Goal: Check status: Check status

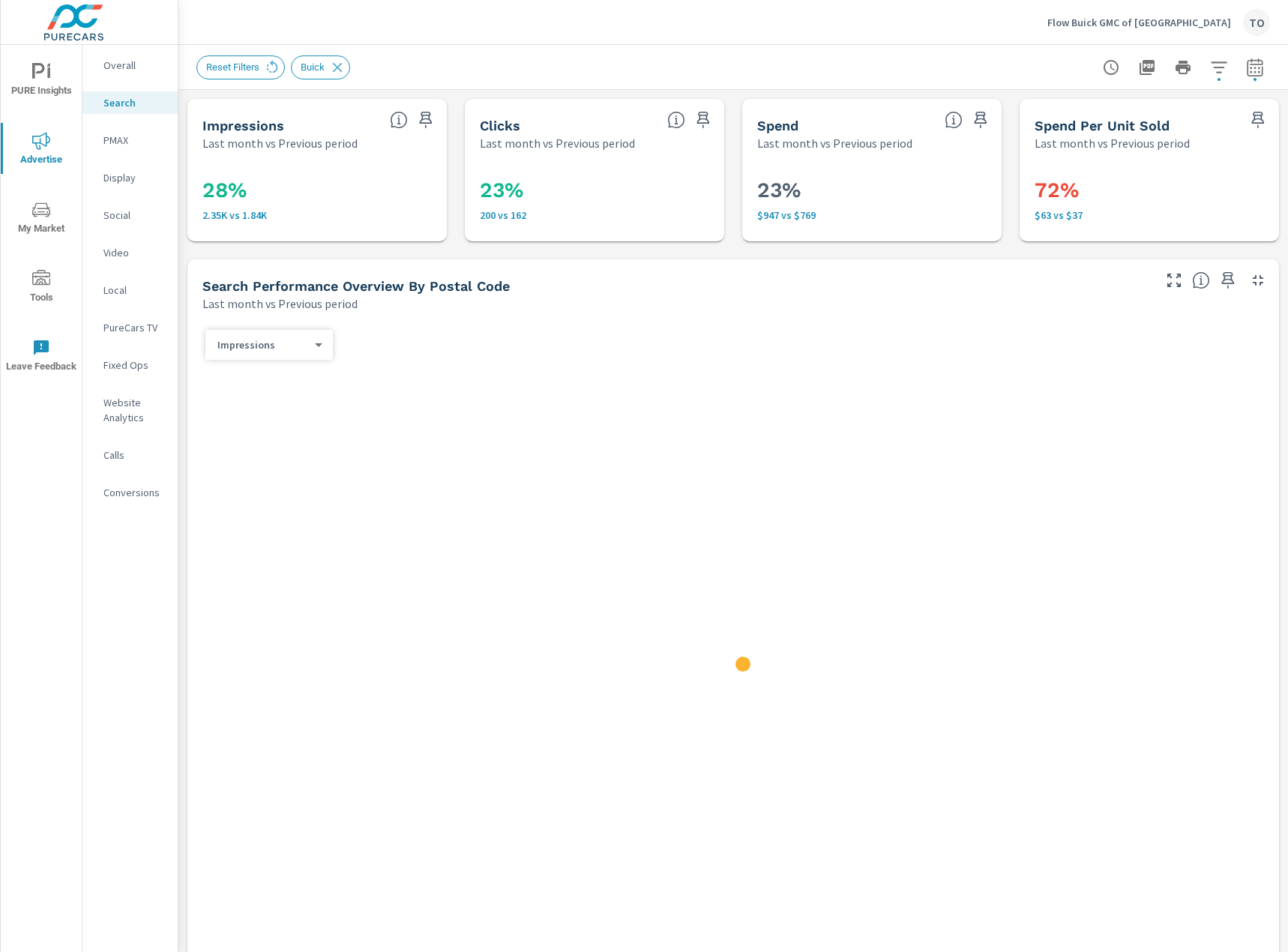
scroll to position [1234, 0]
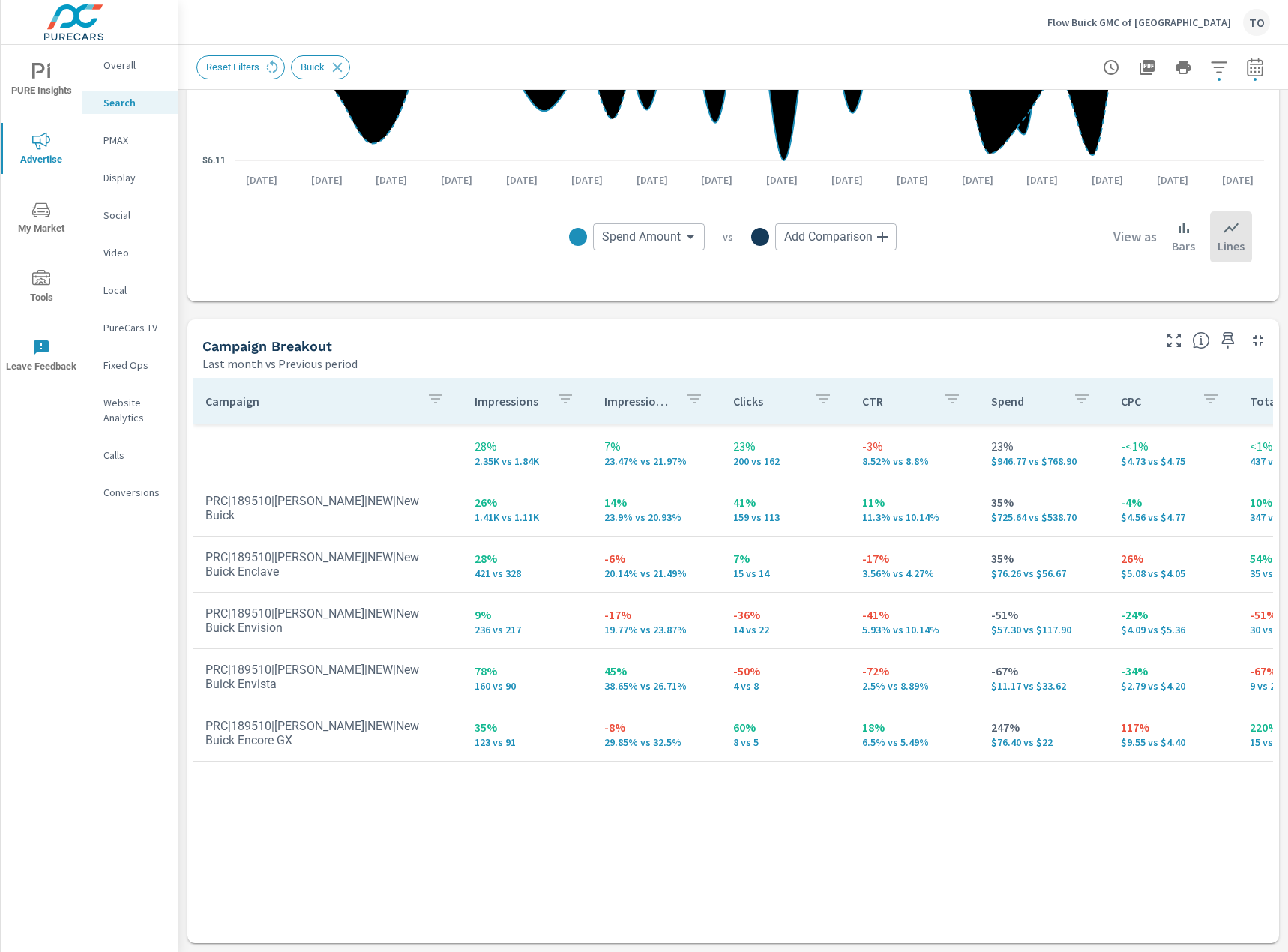
click at [1133, 22] on p "Flow Buick GMC of [GEOGRAPHIC_DATA]" at bounding box center [1139, 22] width 184 height 14
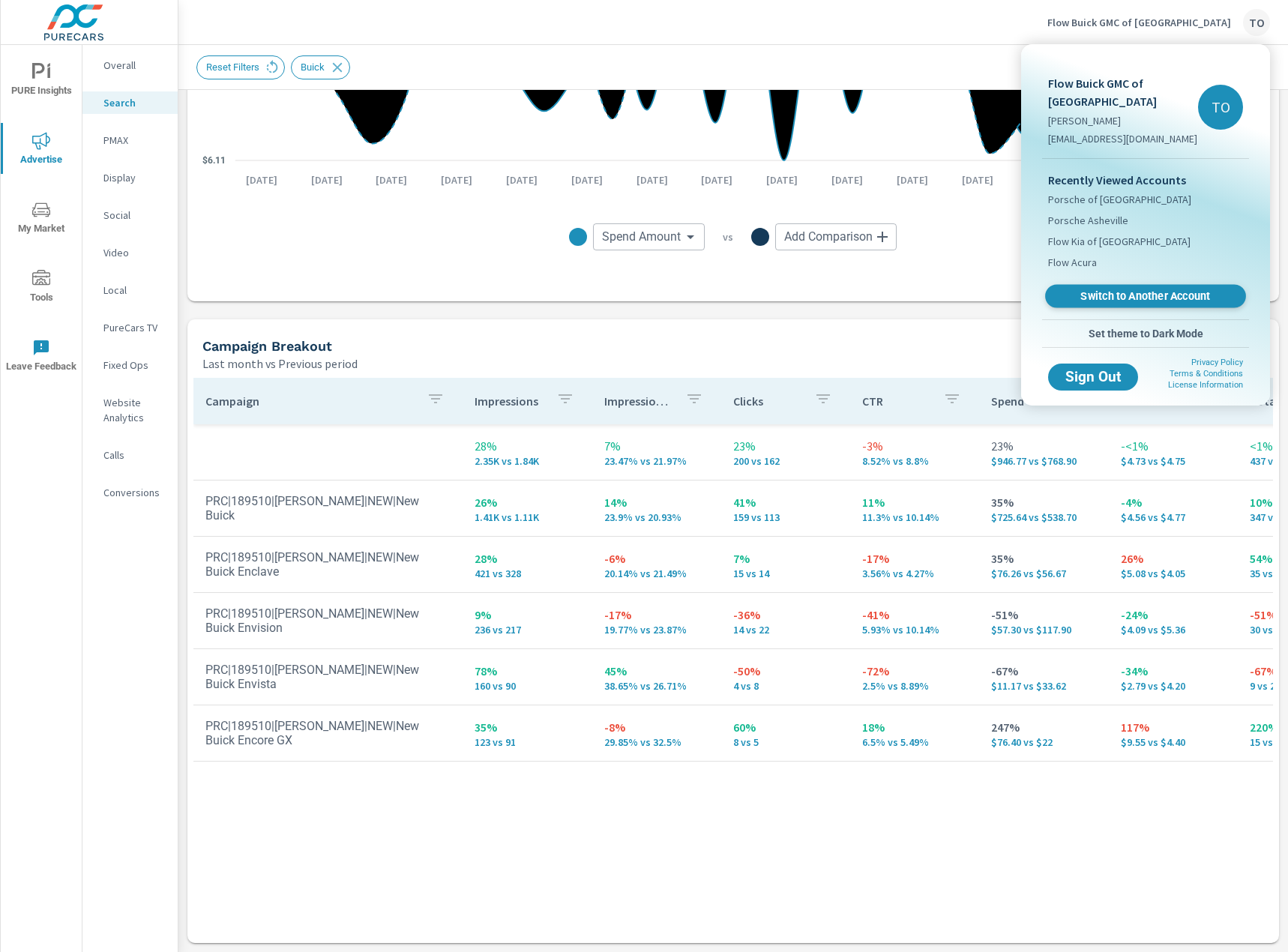
click at [1132, 299] on span "Switch to Another Account" at bounding box center [1145, 296] width 184 height 15
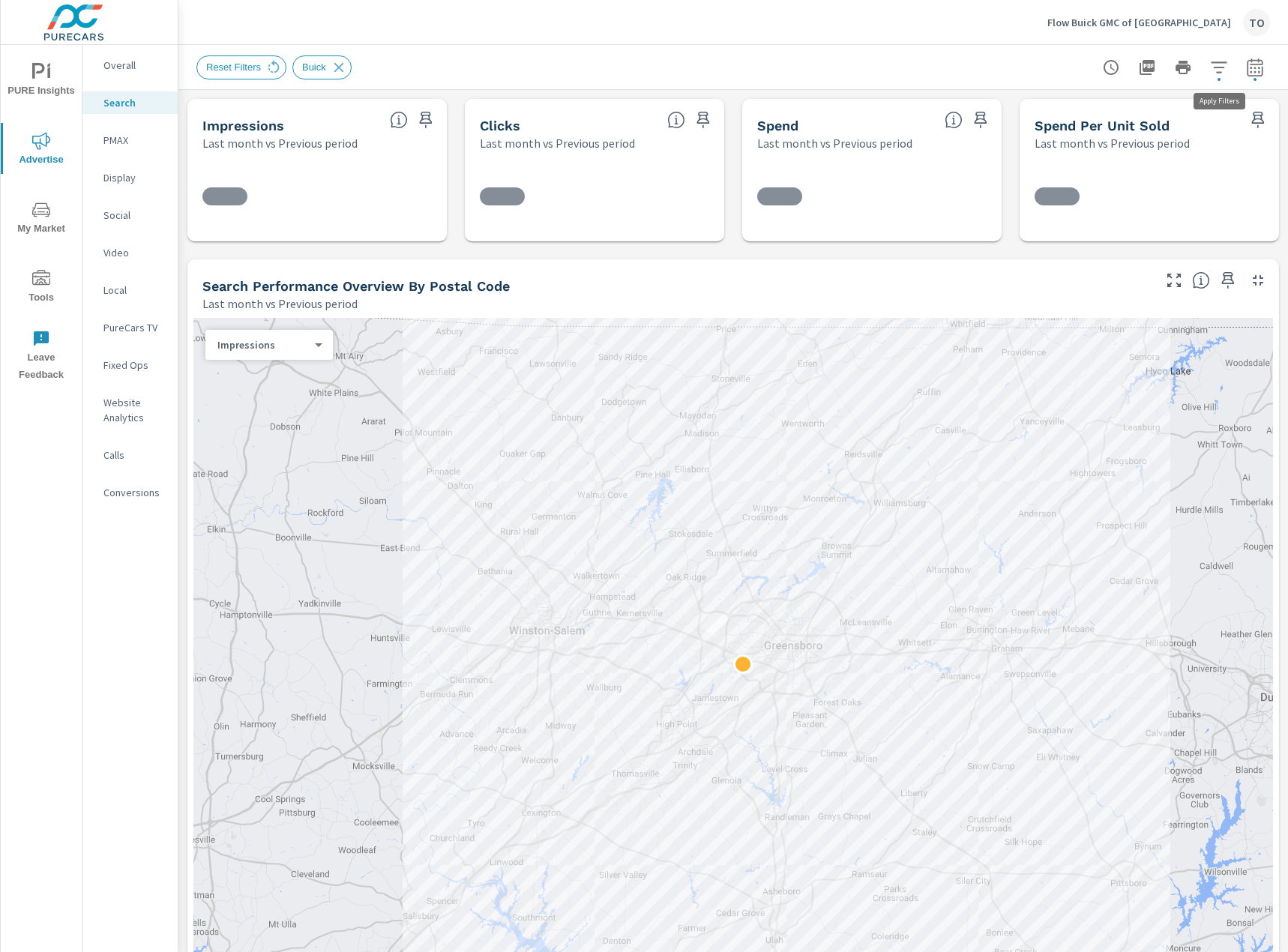
click at [1218, 70] on icon "button" at bounding box center [1219, 67] width 18 height 18
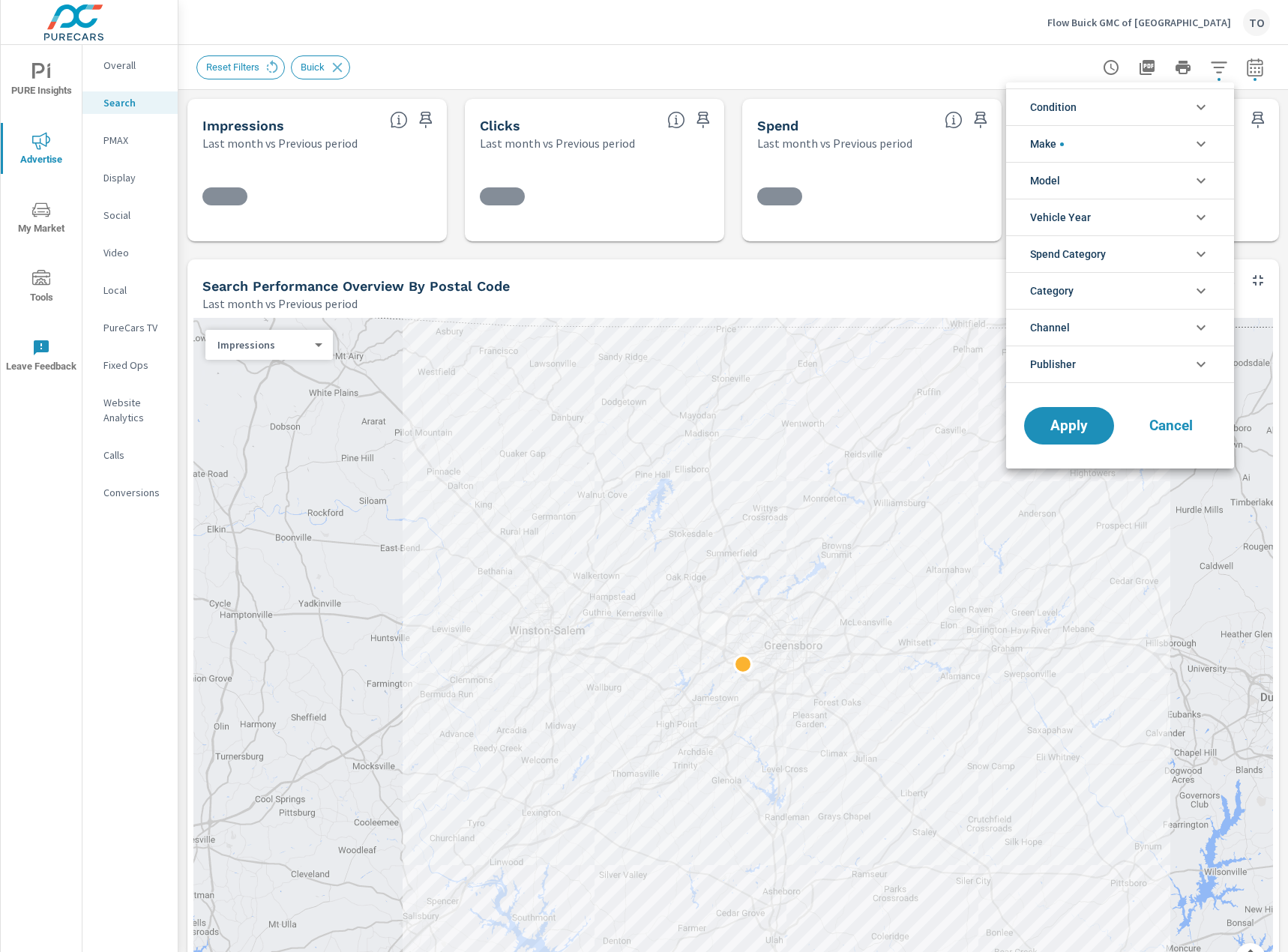
scroll to position [68, 0]
click at [998, 50] on div at bounding box center [644, 476] width 1288 height 952
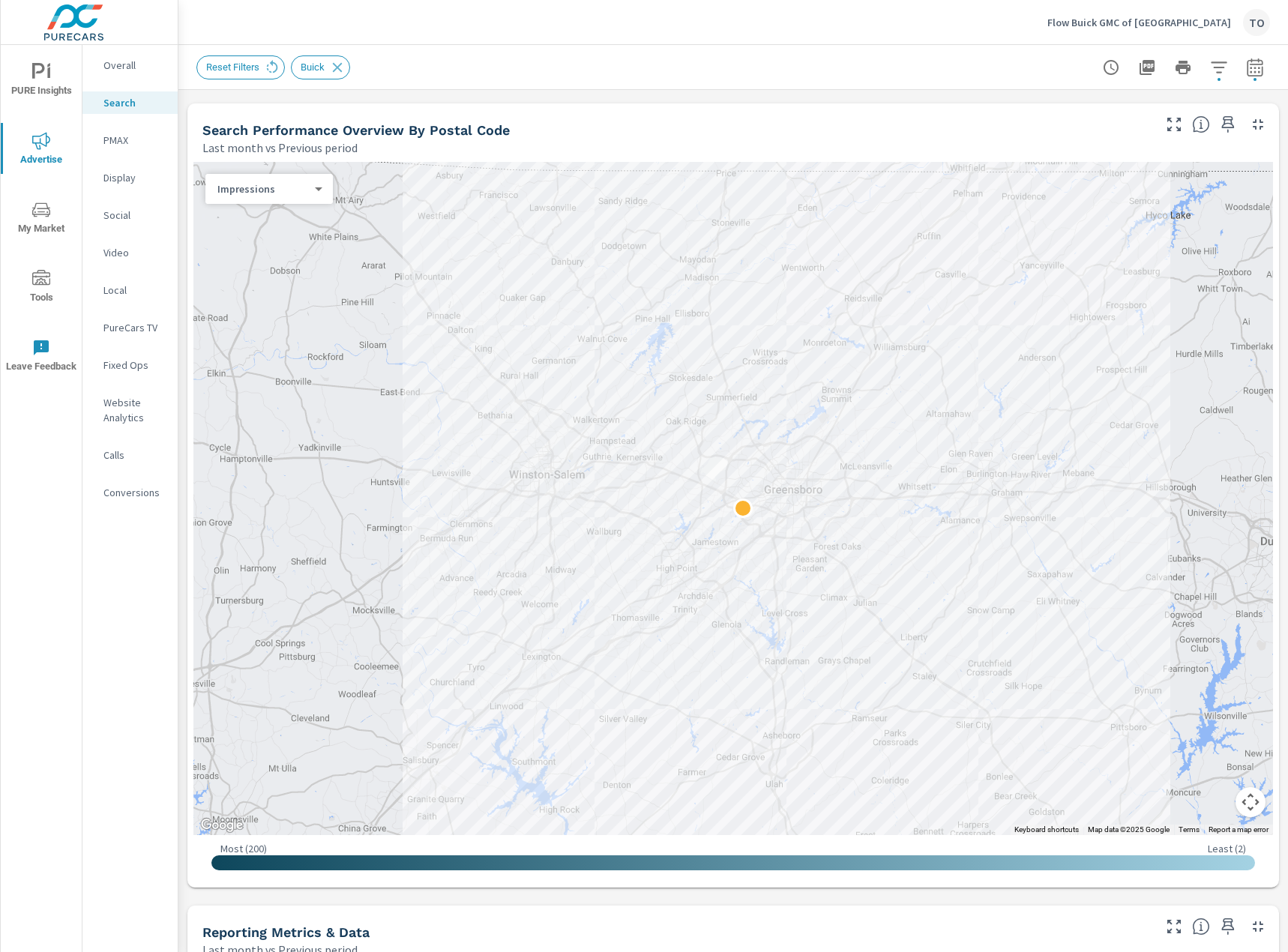
scroll to position [0, 0]
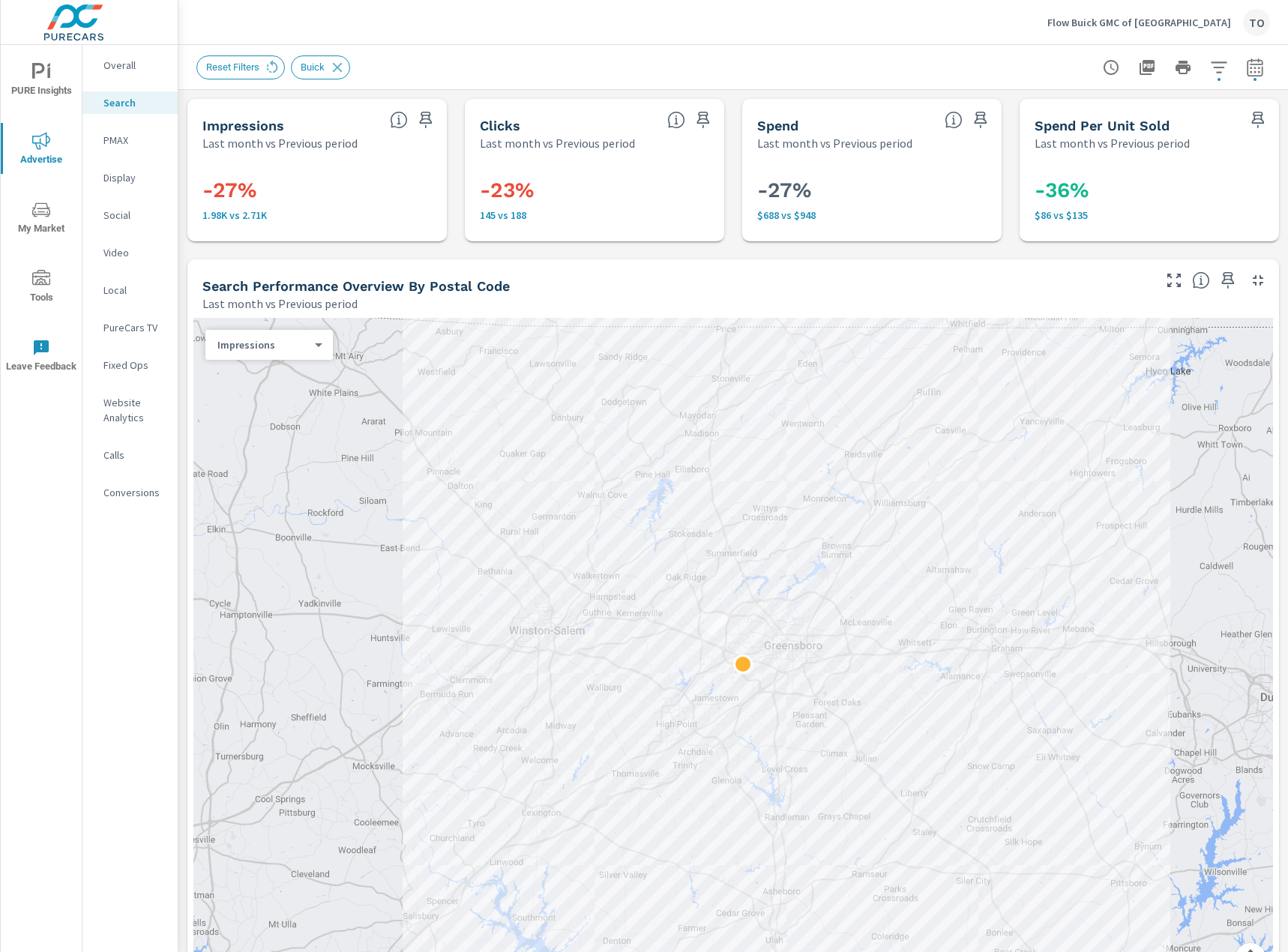
click at [1206, 75] on button "button" at bounding box center [1219, 67] width 30 height 30
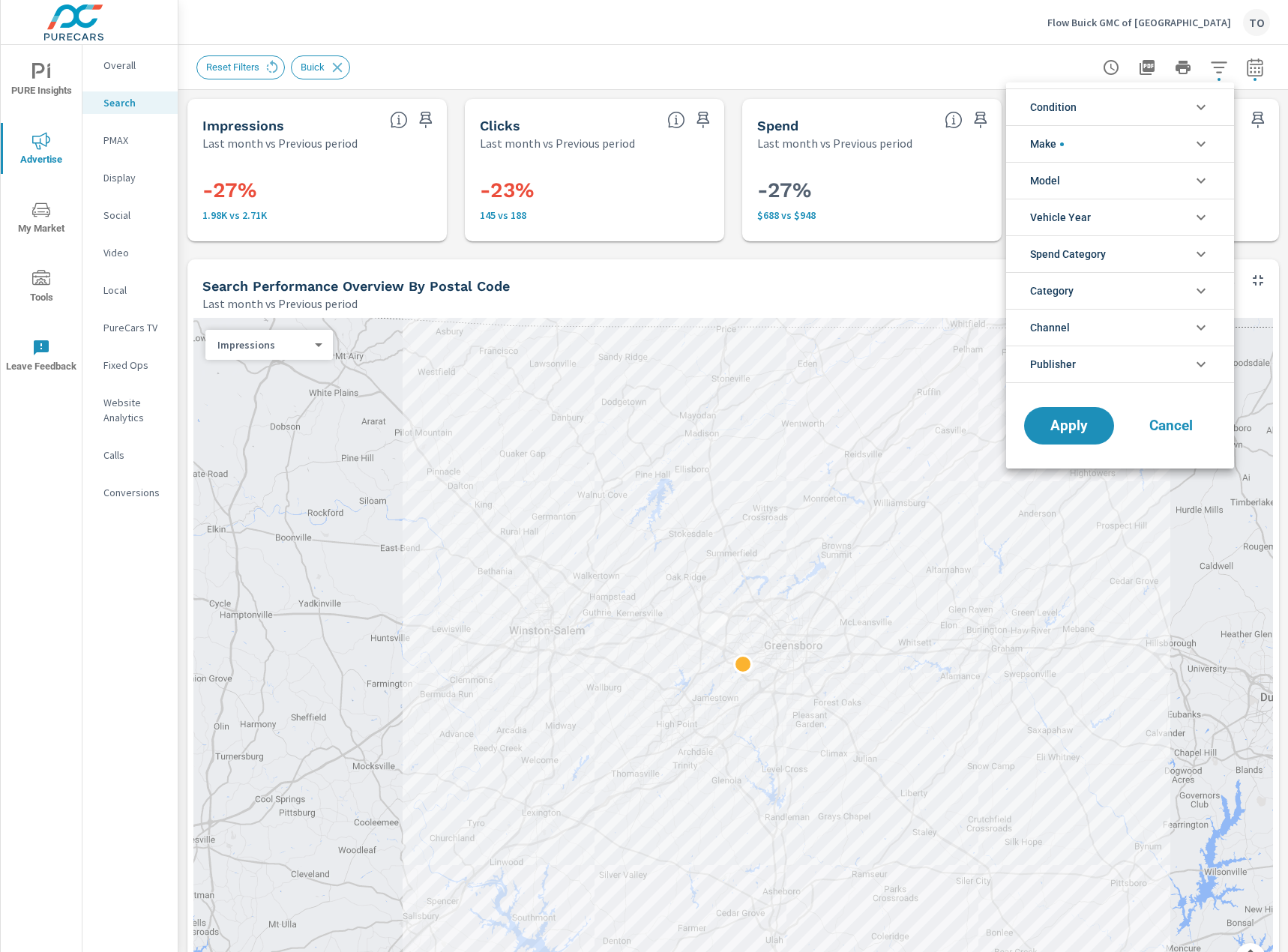
scroll to position [68, 0]
click at [1135, 252] on li "Spend Category" at bounding box center [1120, 254] width 228 height 37
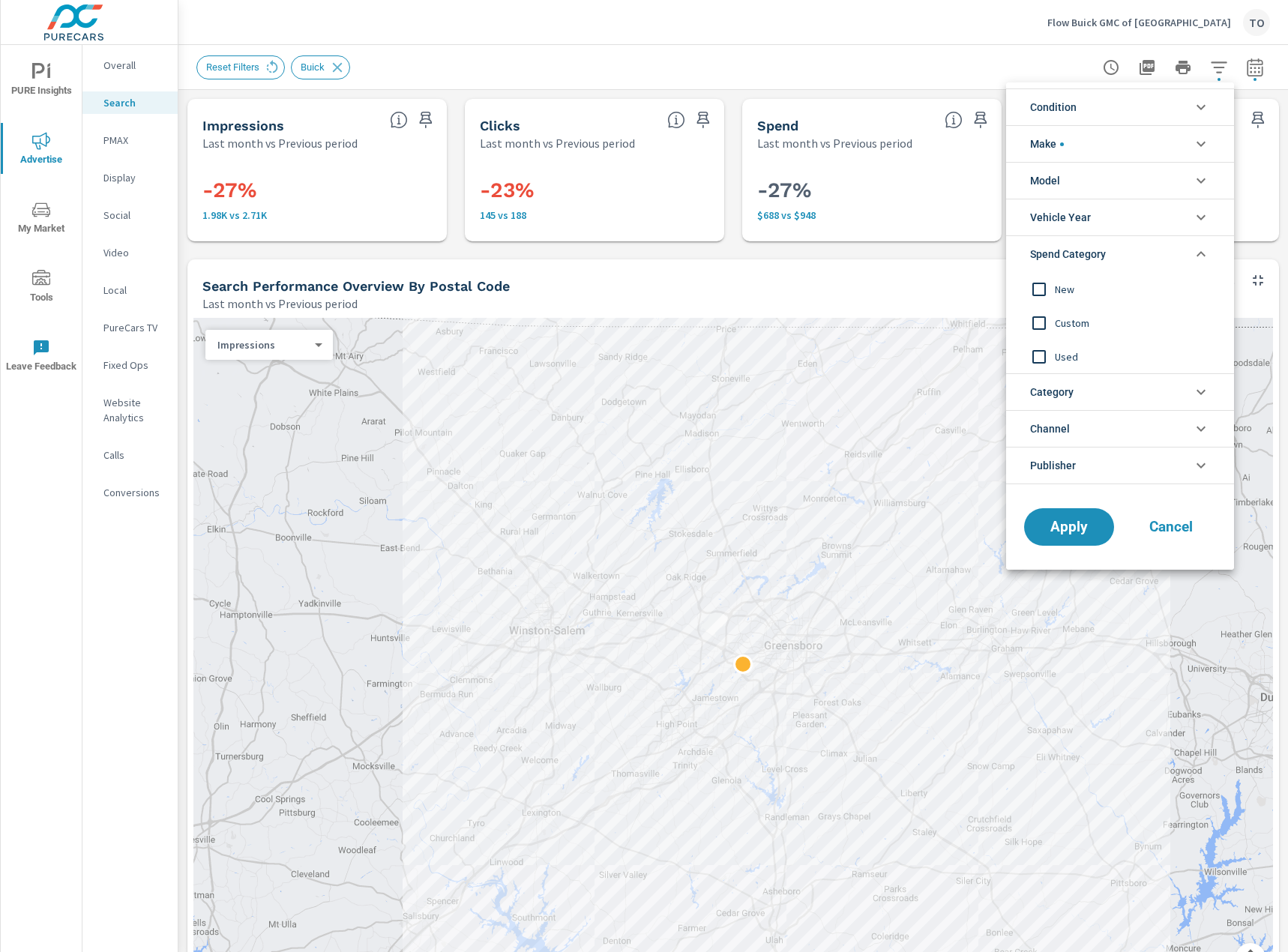
click at [1057, 289] on span "New" at bounding box center [1136, 289] width 164 height 18
click at [1072, 322] on span "Custom" at bounding box center [1136, 322] width 164 height 18
click at [1067, 527] on span "Apply" at bounding box center [1069, 527] width 62 height 15
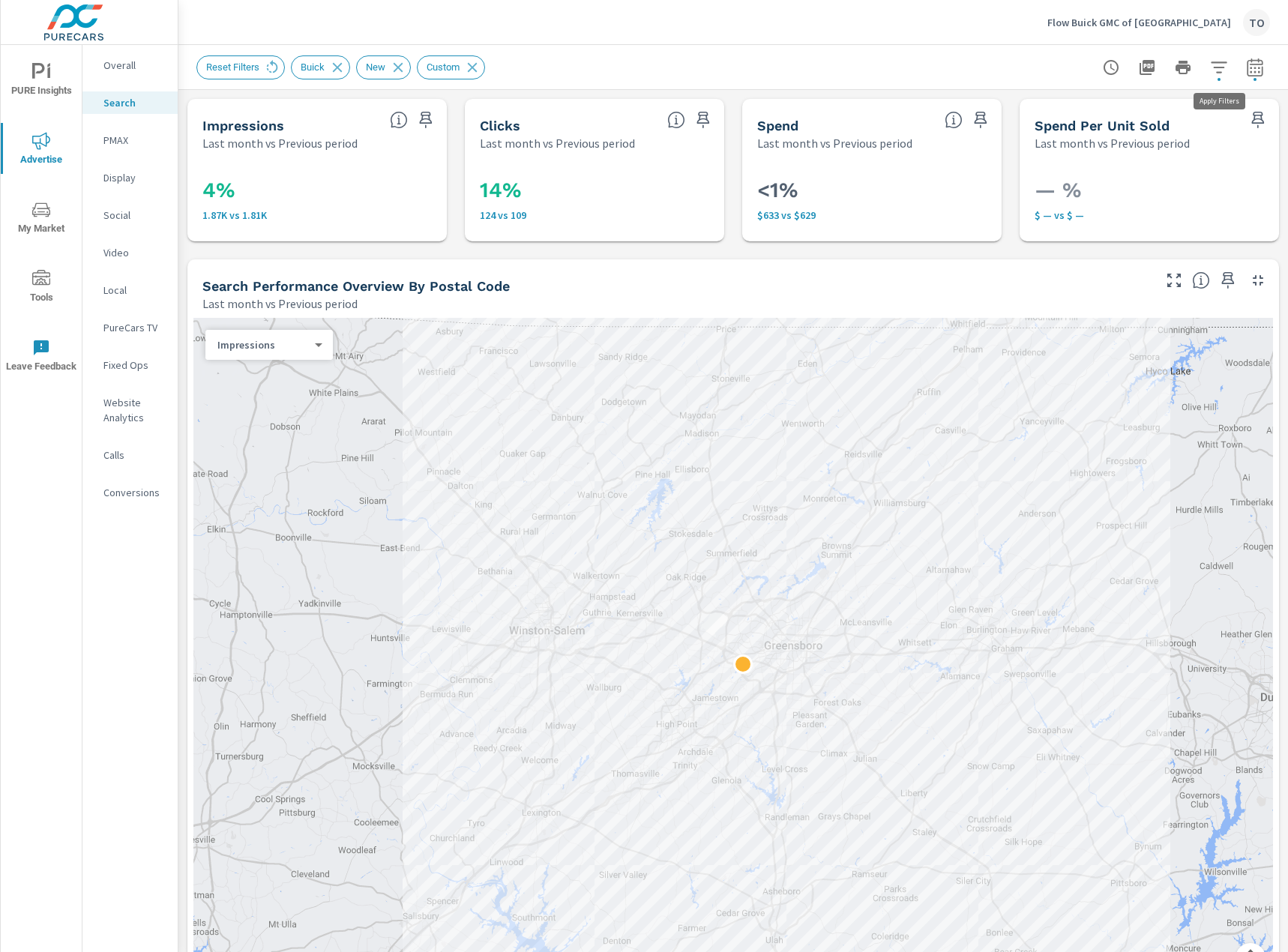
click at [1222, 65] on icon "button" at bounding box center [1219, 67] width 18 height 18
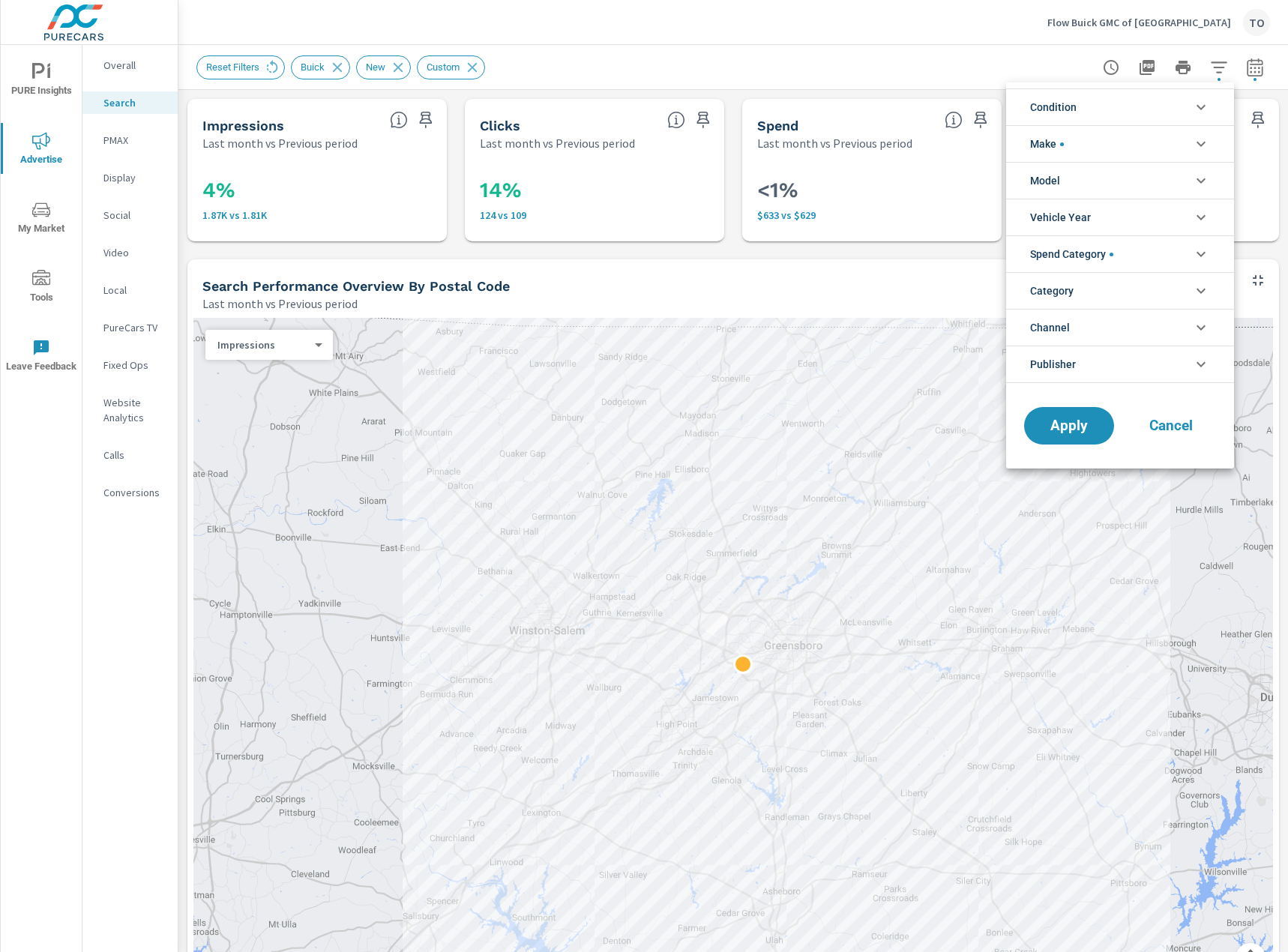
click at [1106, 255] on span "Spend Category" at bounding box center [1072, 254] width 83 height 36
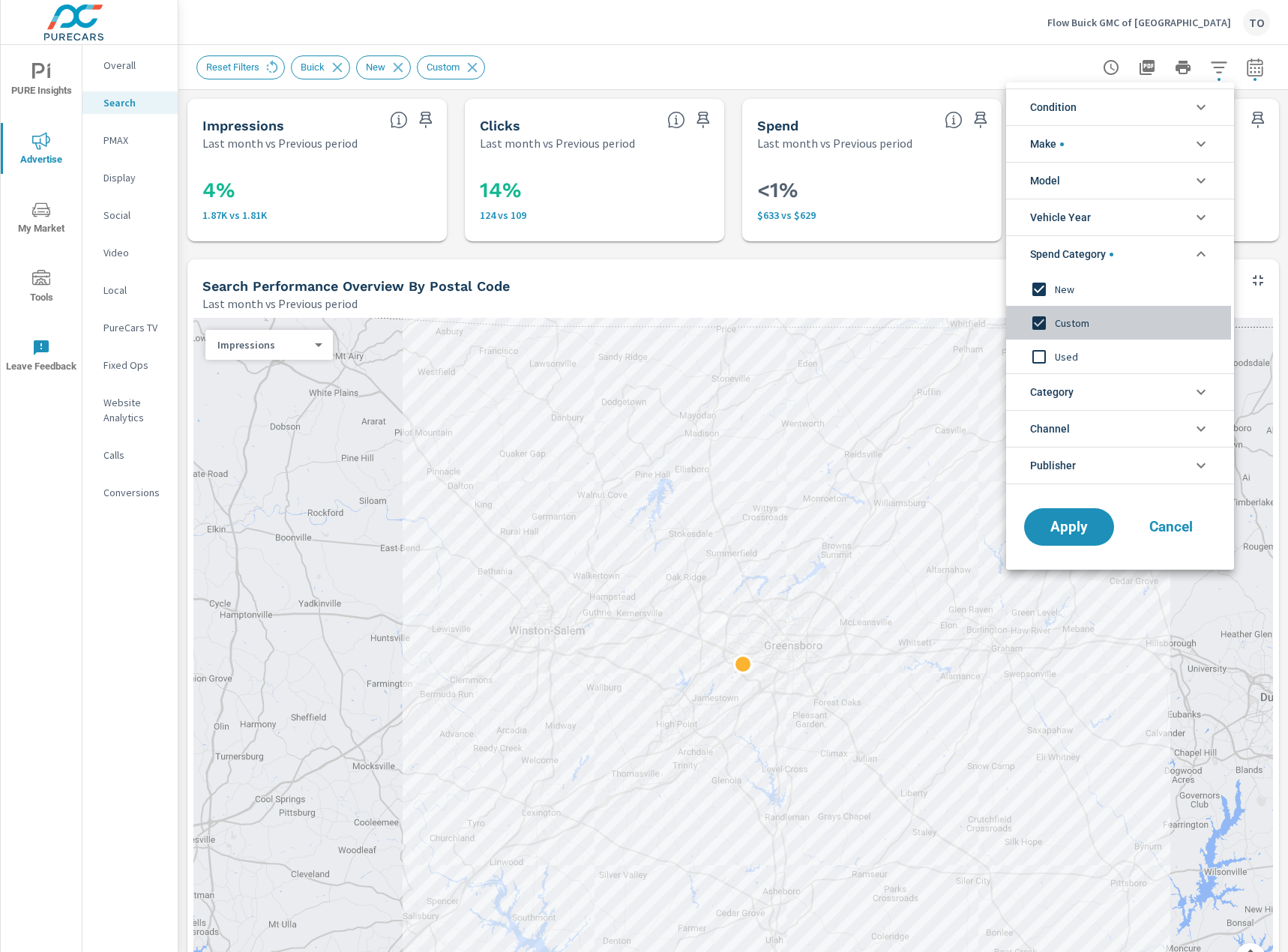
click at [1086, 323] on span "Custom" at bounding box center [1136, 322] width 164 height 18
click at [1073, 523] on span "Apply" at bounding box center [1069, 527] width 62 height 15
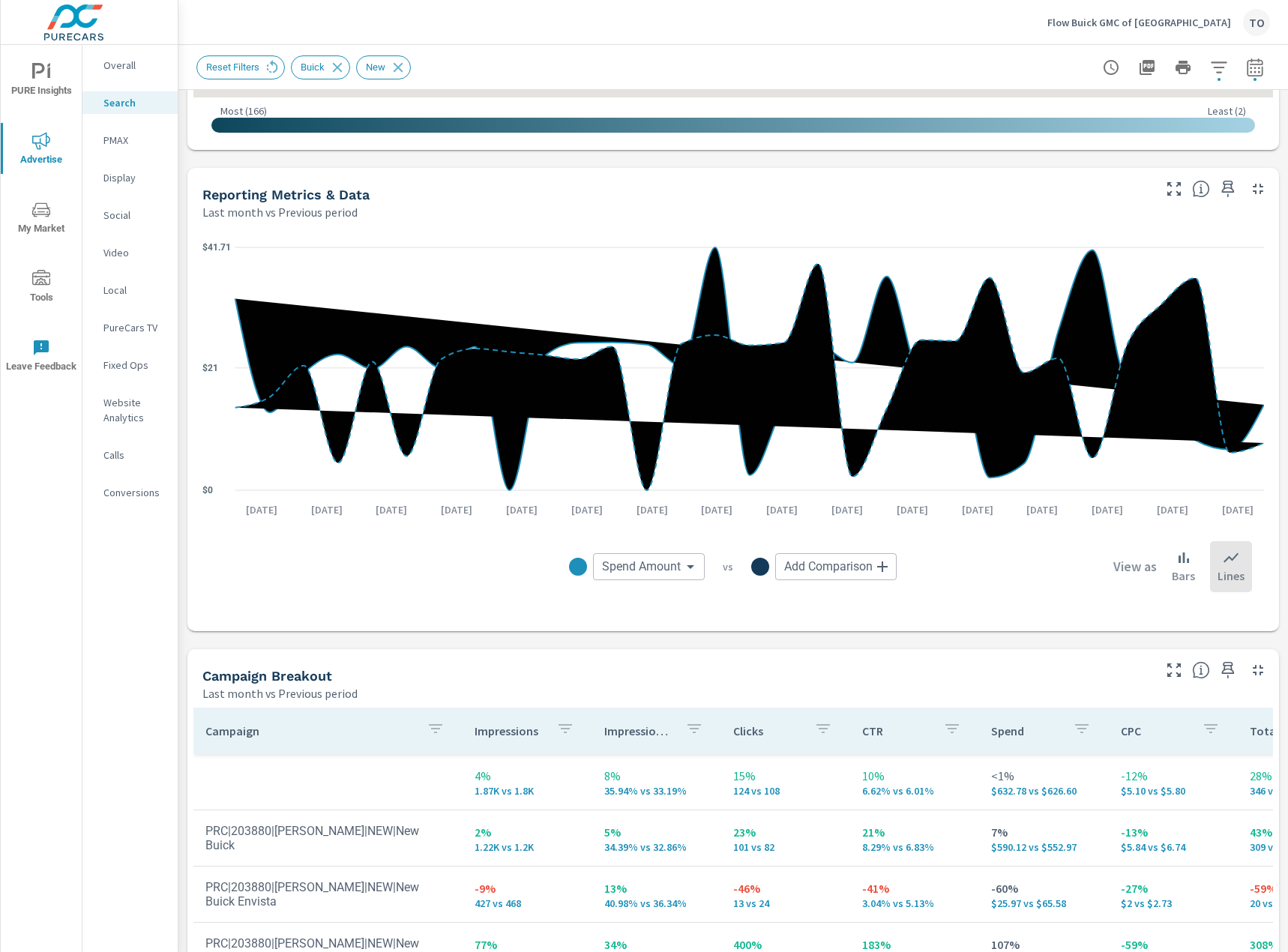
scroll to position [1234, 0]
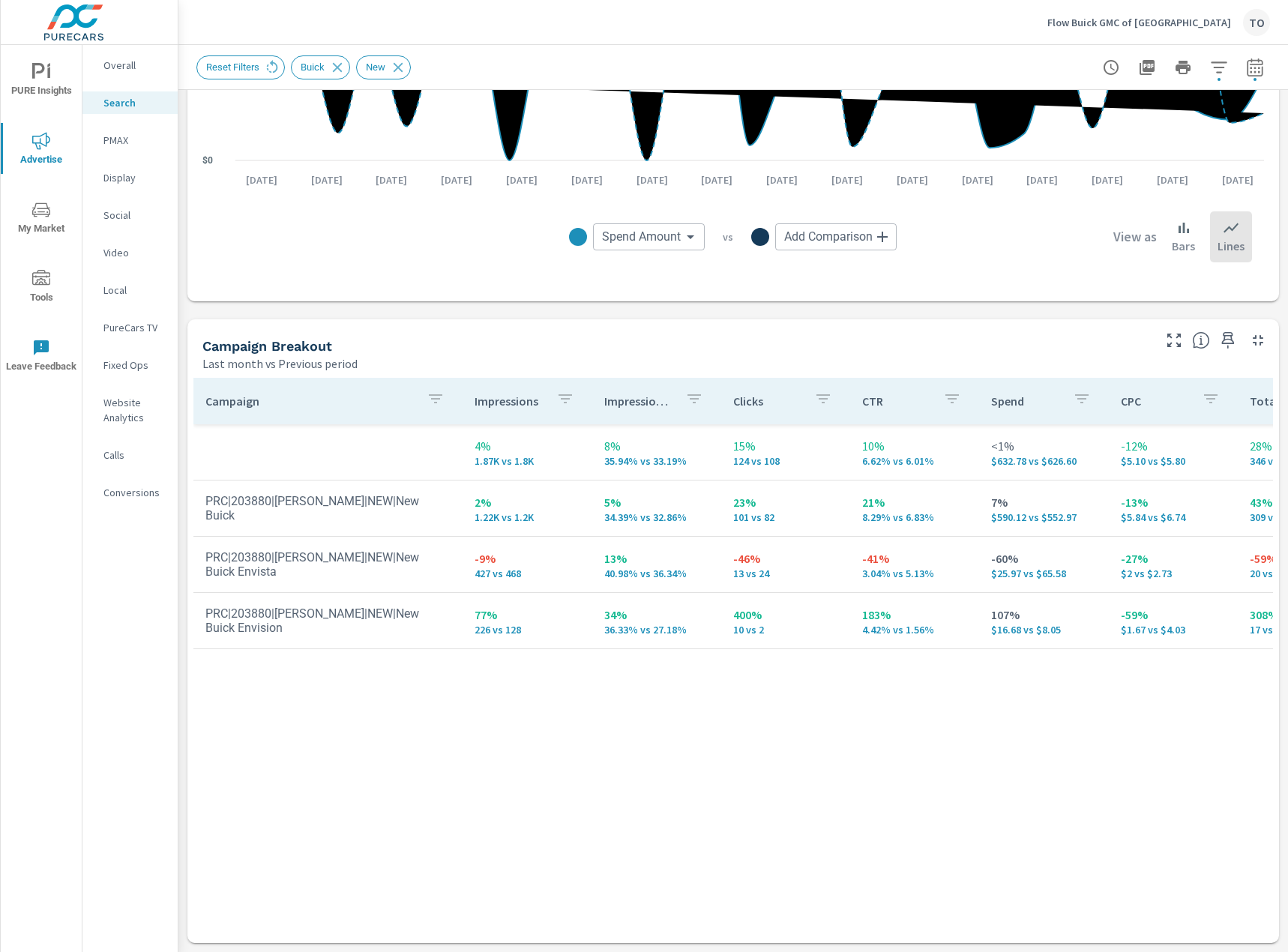
click at [132, 215] on p "Social" at bounding box center [134, 215] width 62 height 15
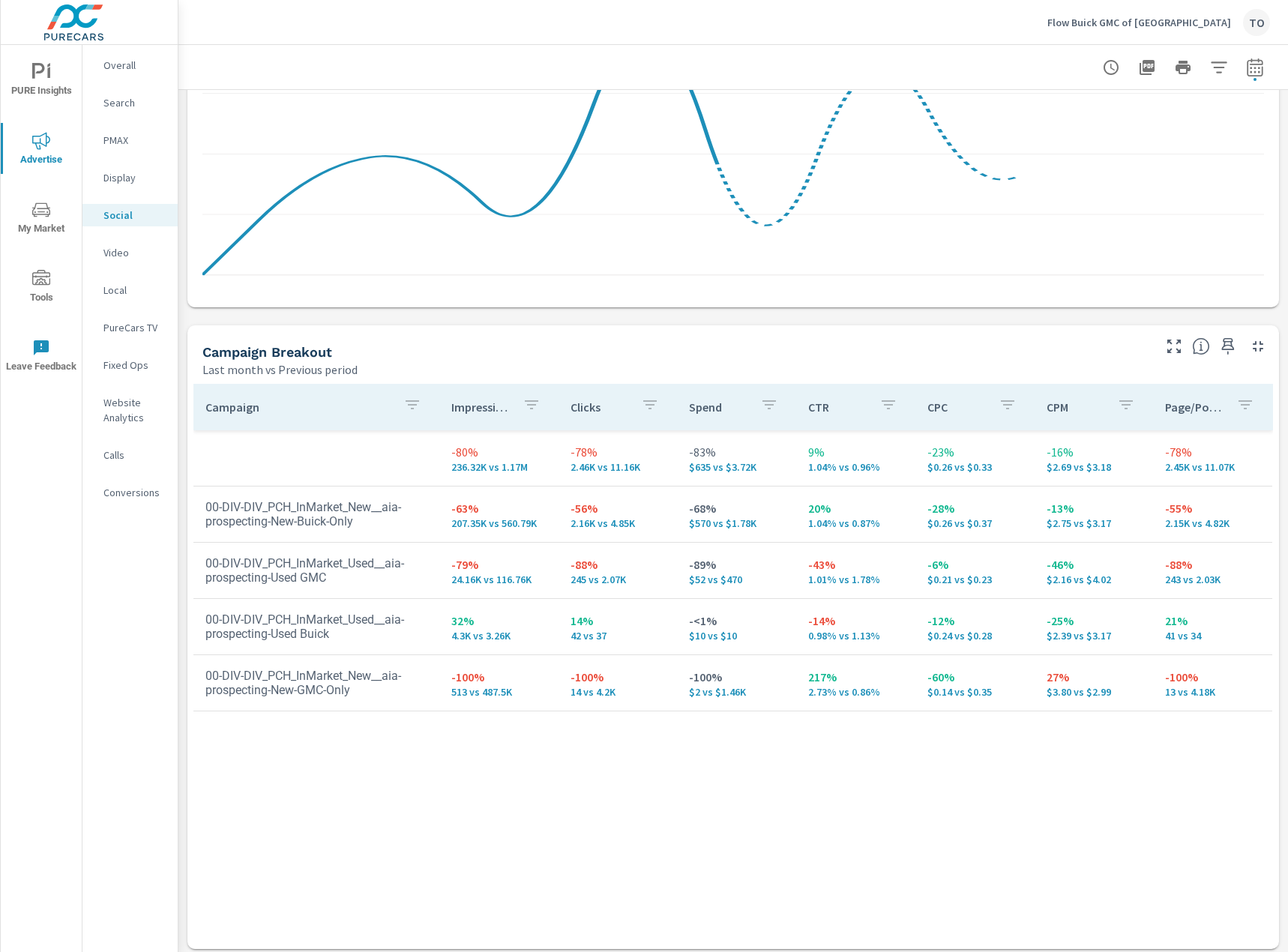
scroll to position [433, 0]
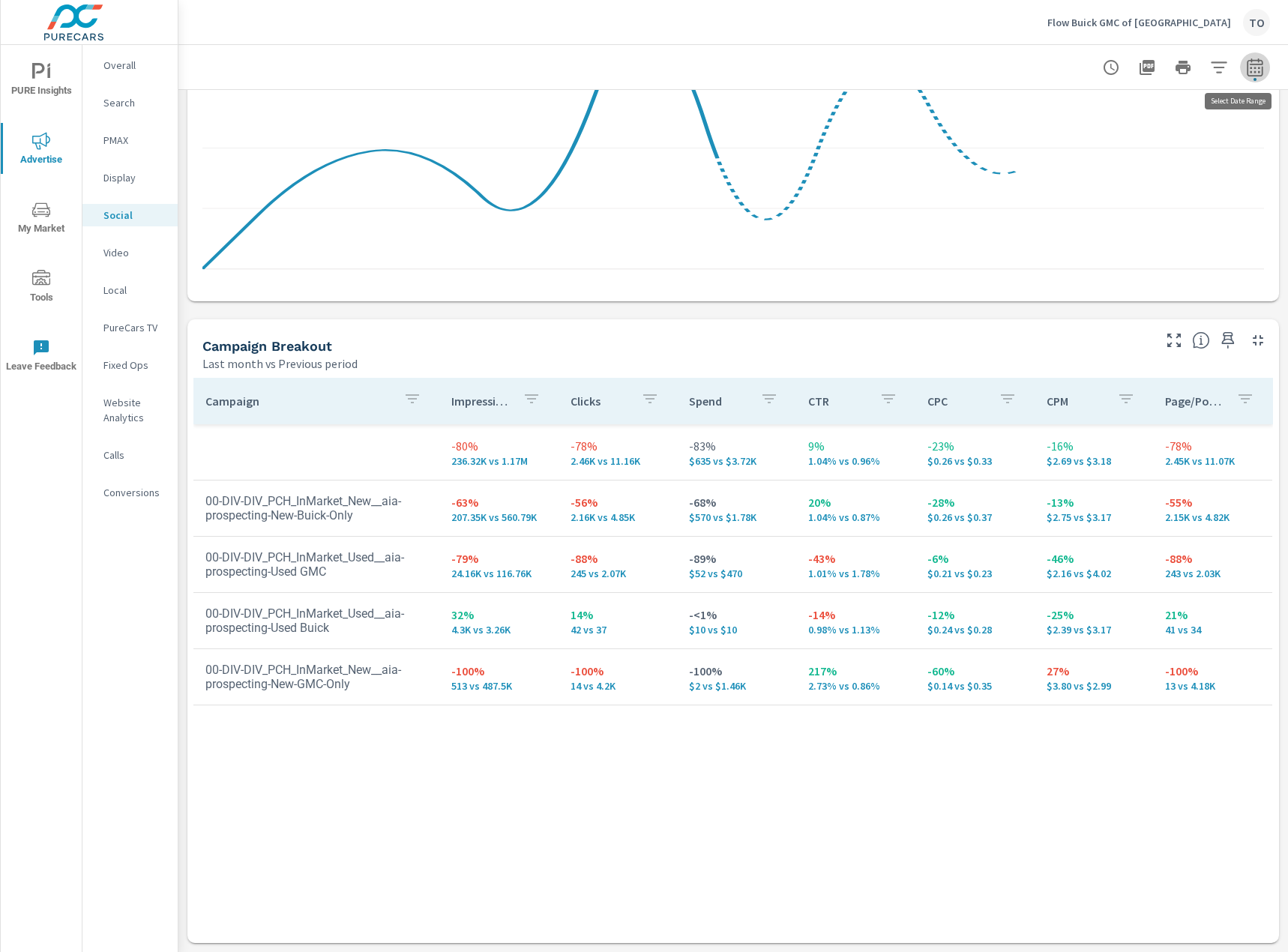
click at [1259, 72] on icon "button" at bounding box center [1255, 67] width 18 height 18
select select "Last month"
select select "Previous period"
click at [1260, 72] on icon "button" at bounding box center [1255, 70] width 10 height 6
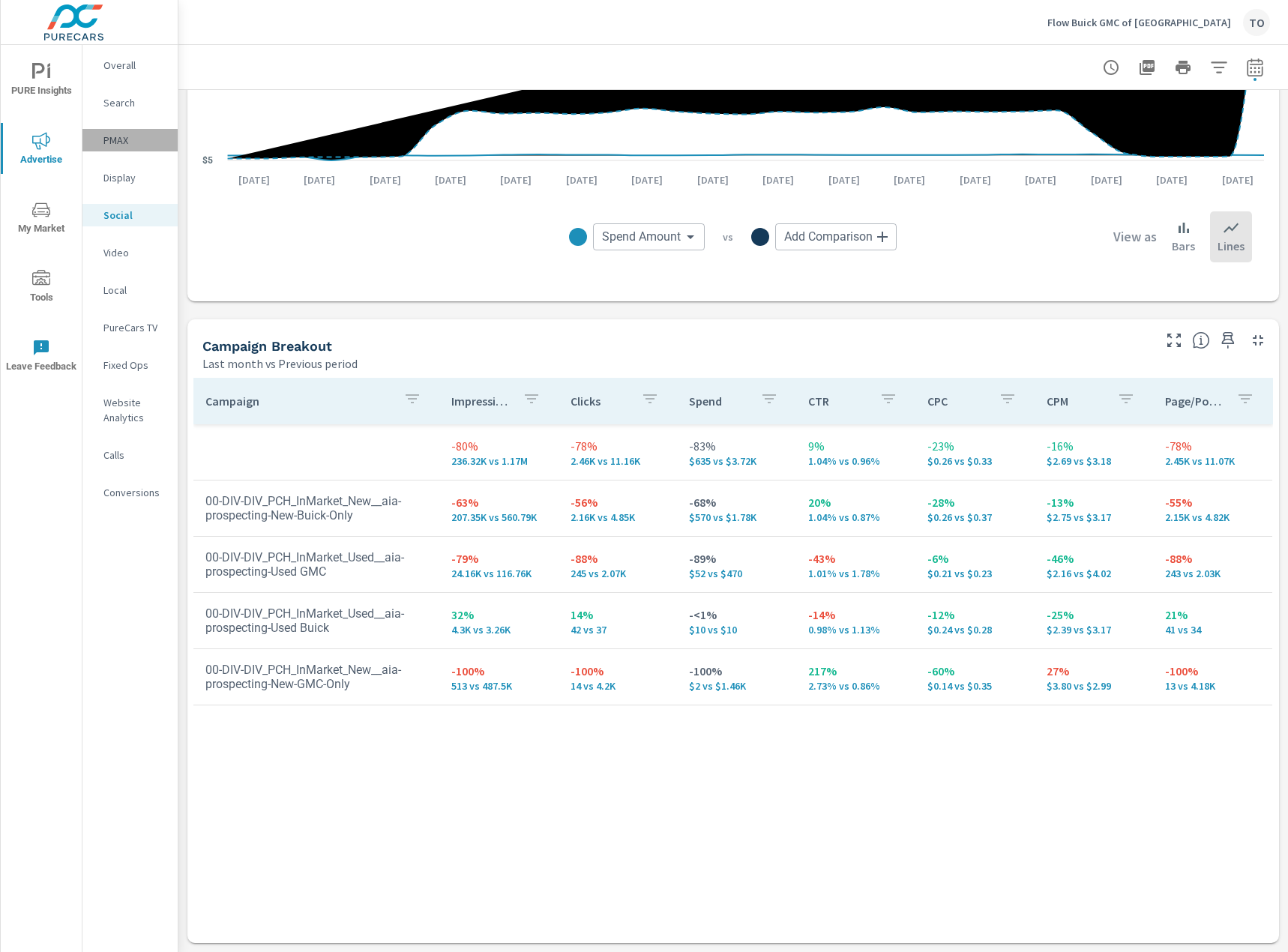
click at [90, 139] on div "PMAX" at bounding box center [130, 140] width 95 height 22
